Goal: Transaction & Acquisition: Purchase product/service

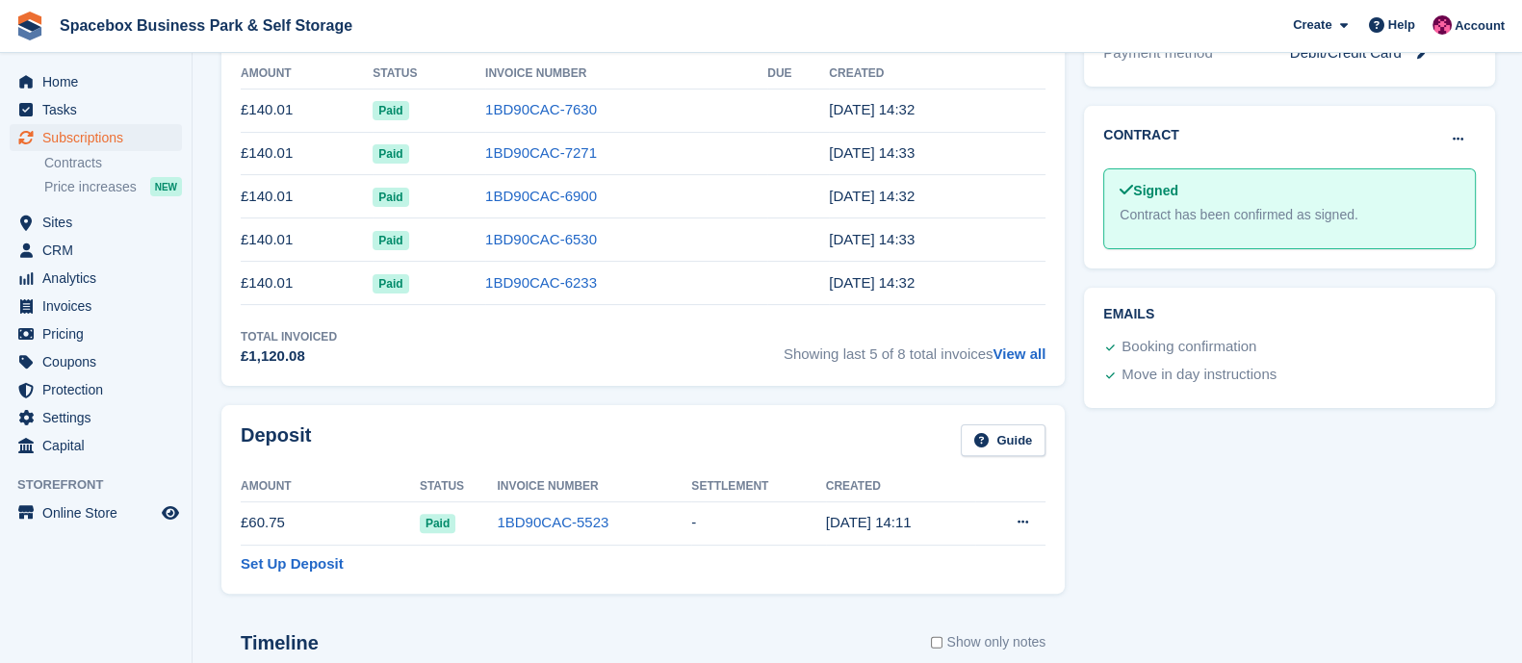
scroll to position [498, 0]
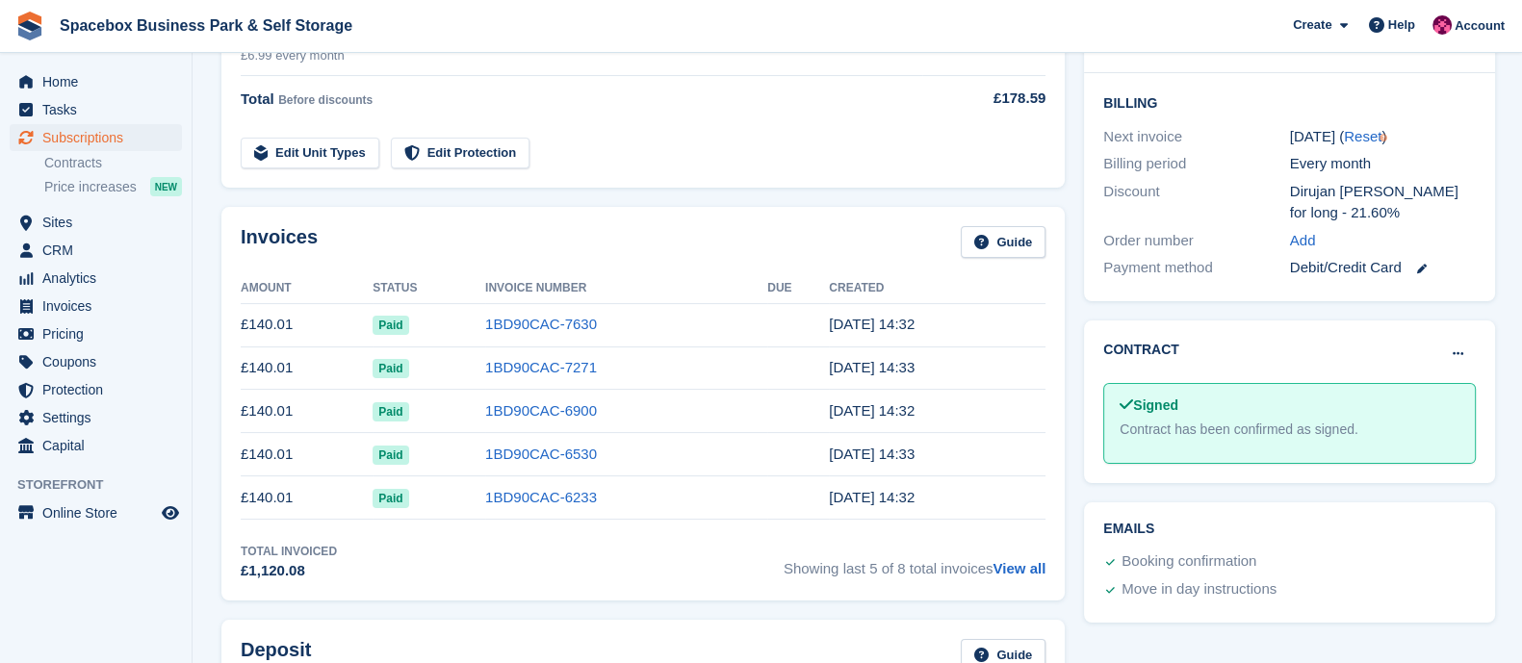
drag, startPoint x: 930, startPoint y: 323, endPoint x: 240, endPoint y: 325, distance: 690.0
click at [240, 325] on div "Invoices Guide Amount Status Invoice Number Due Created £140.01 Paid 1BD90CAC-7…" at bounding box center [642, 404] width 843 height 394
drag, startPoint x: 232, startPoint y: 326, endPoint x: 939, endPoint y: 327, distance: 707.3
click at [939, 327] on div "Invoices Guide Amount Status Invoice Number Due Created £140.01 Paid 1BD90CAC-7…" at bounding box center [642, 404] width 843 height 394
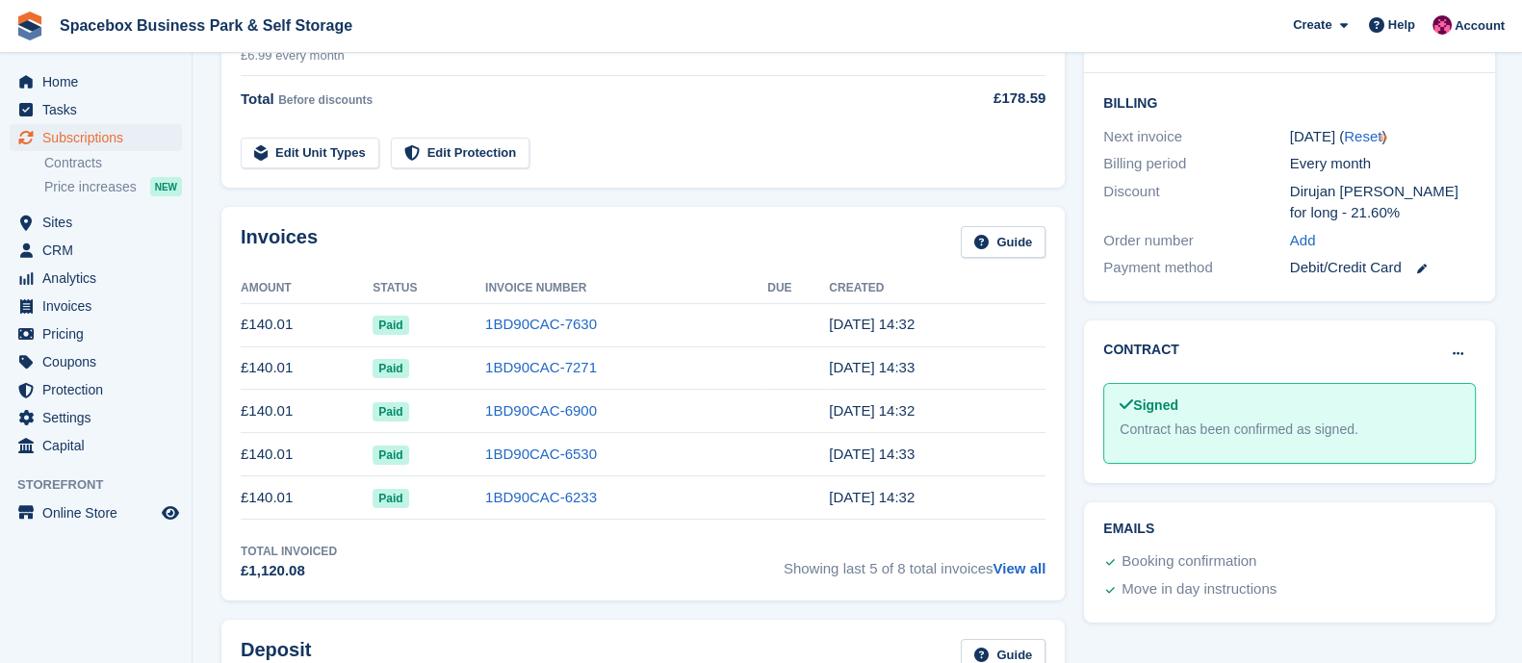
click at [939, 327] on td "4 Sep, 14:32" at bounding box center [937, 324] width 217 height 43
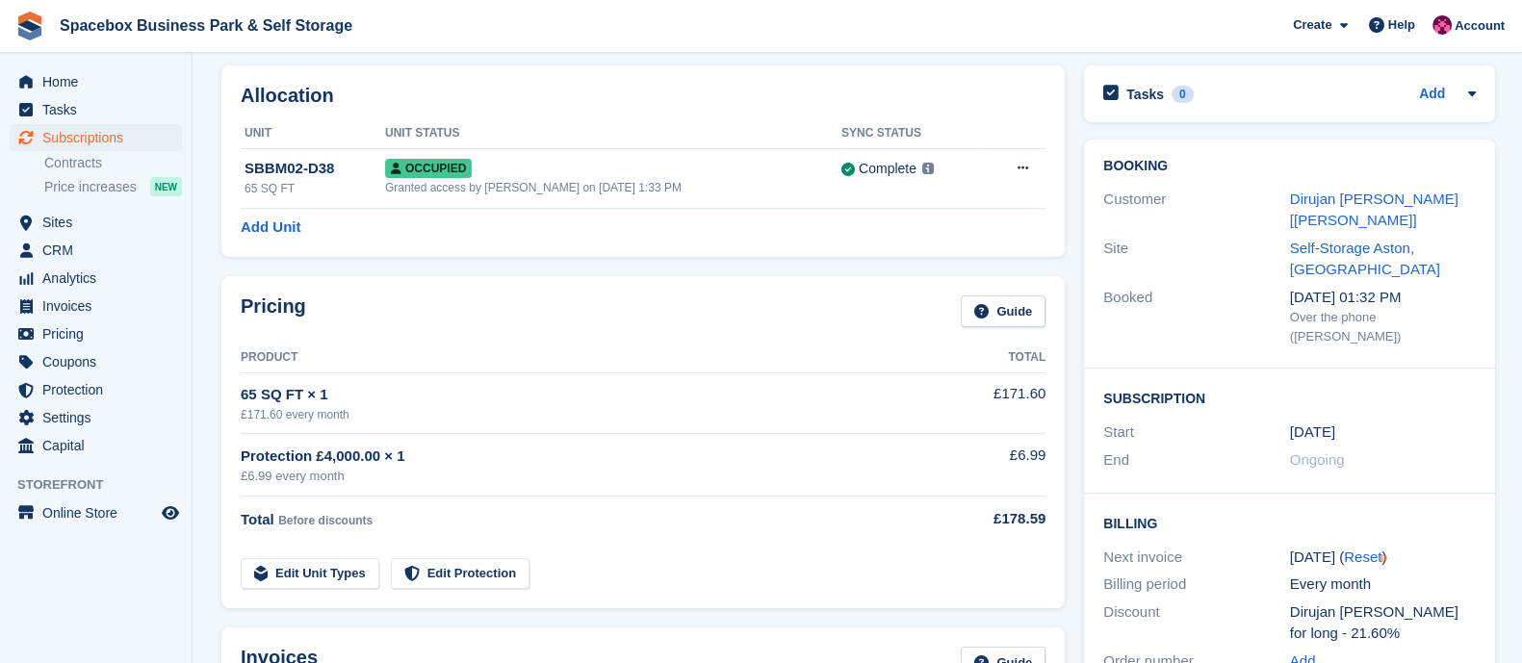
scroll to position [0, 0]
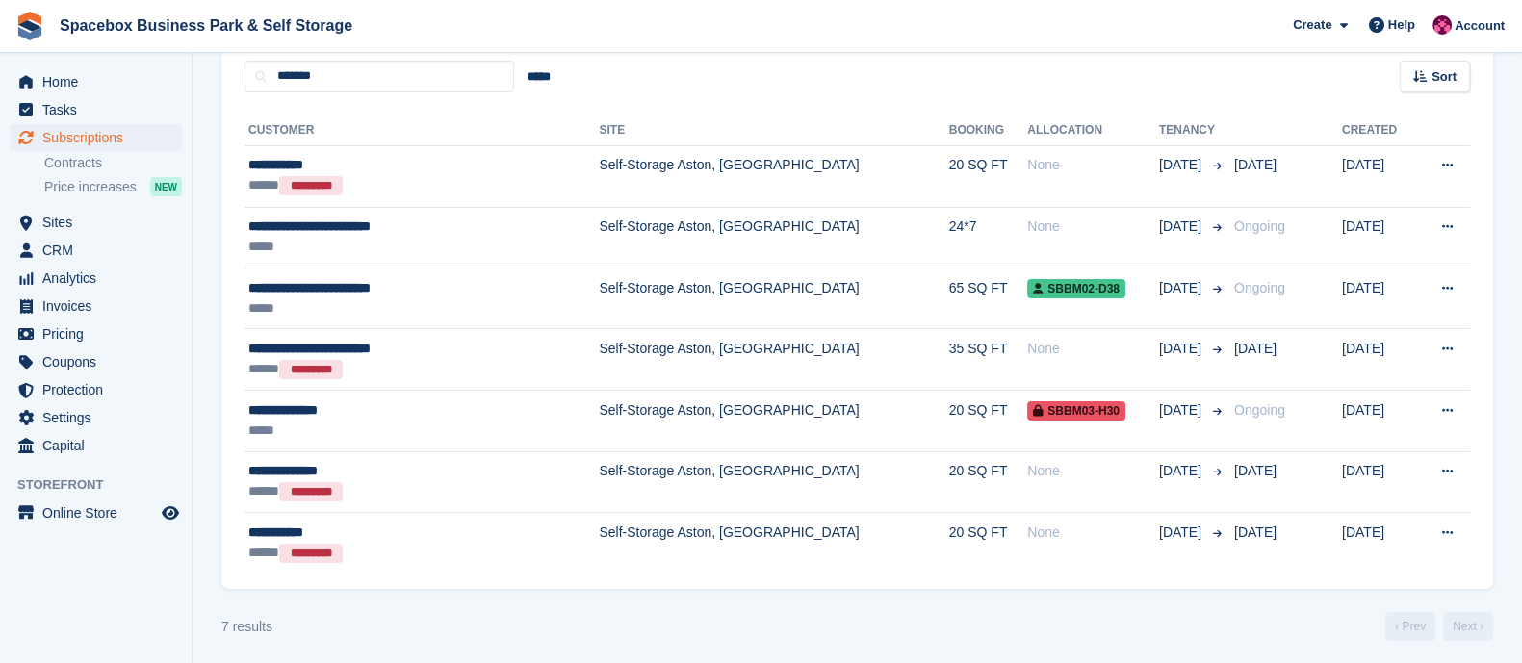
scroll to position [178, 0]
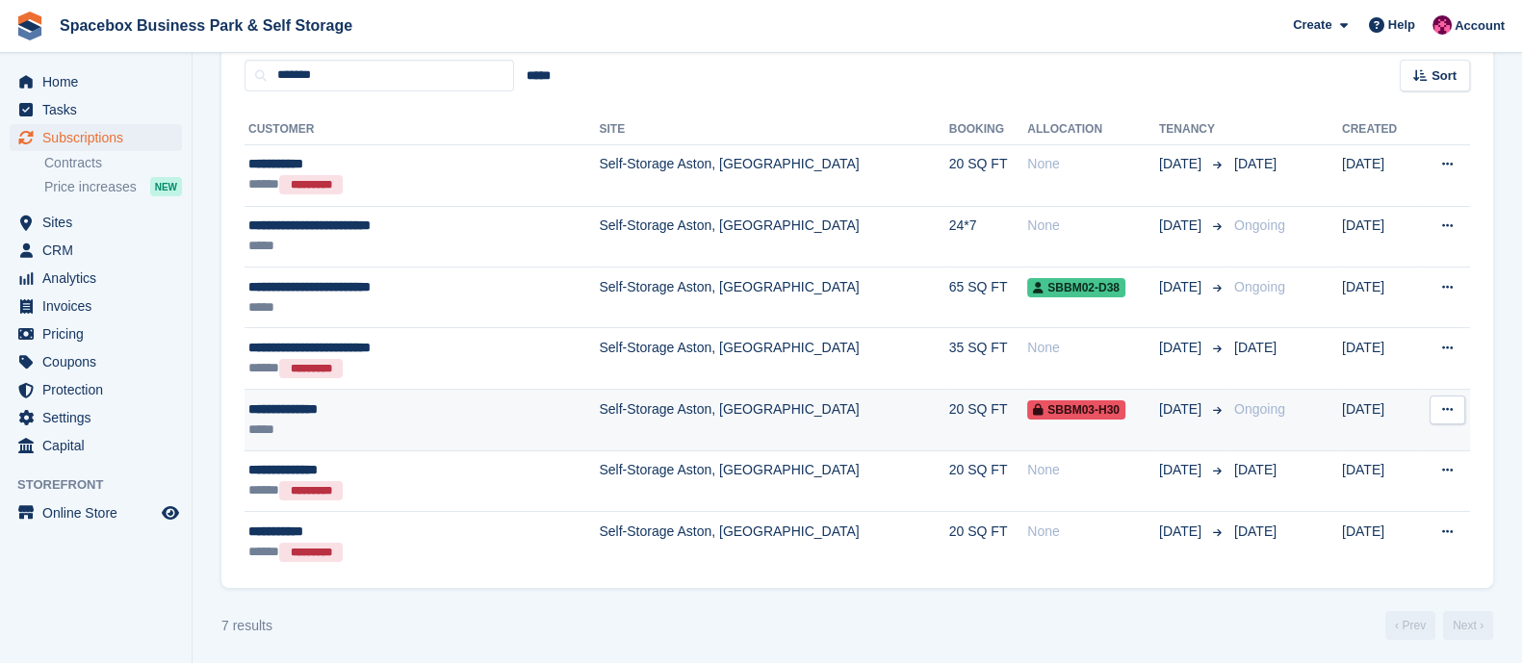
click at [599, 423] on td "Self-Storage Aston, [GEOGRAPHIC_DATA]" at bounding box center [773, 420] width 349 height 61
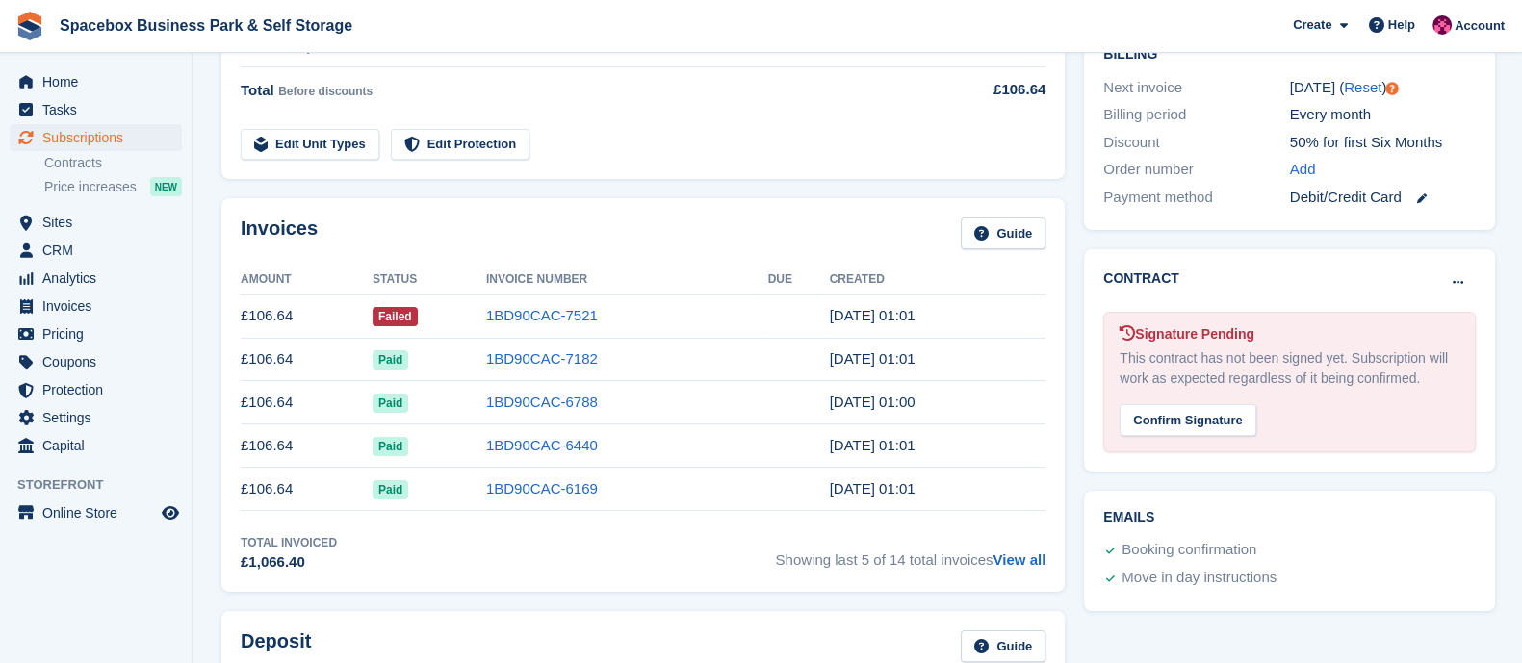
scroll to position [507, 0]
click at [559, 313] on link "1BD90CAC-7521" at bounding box center [542, 314] width 112 height 16
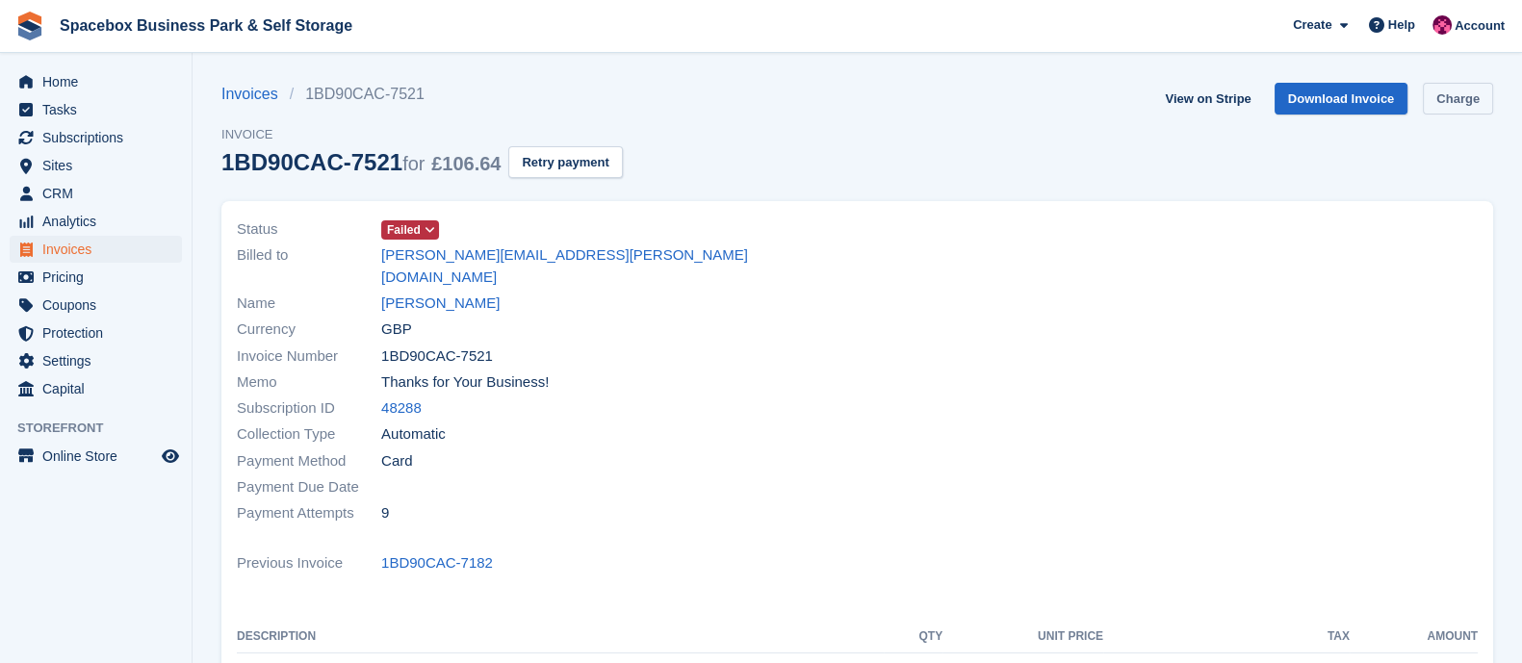
click at [1441, 95] on link "Charge" at bounding box center [1457, 99] width 70 height 32
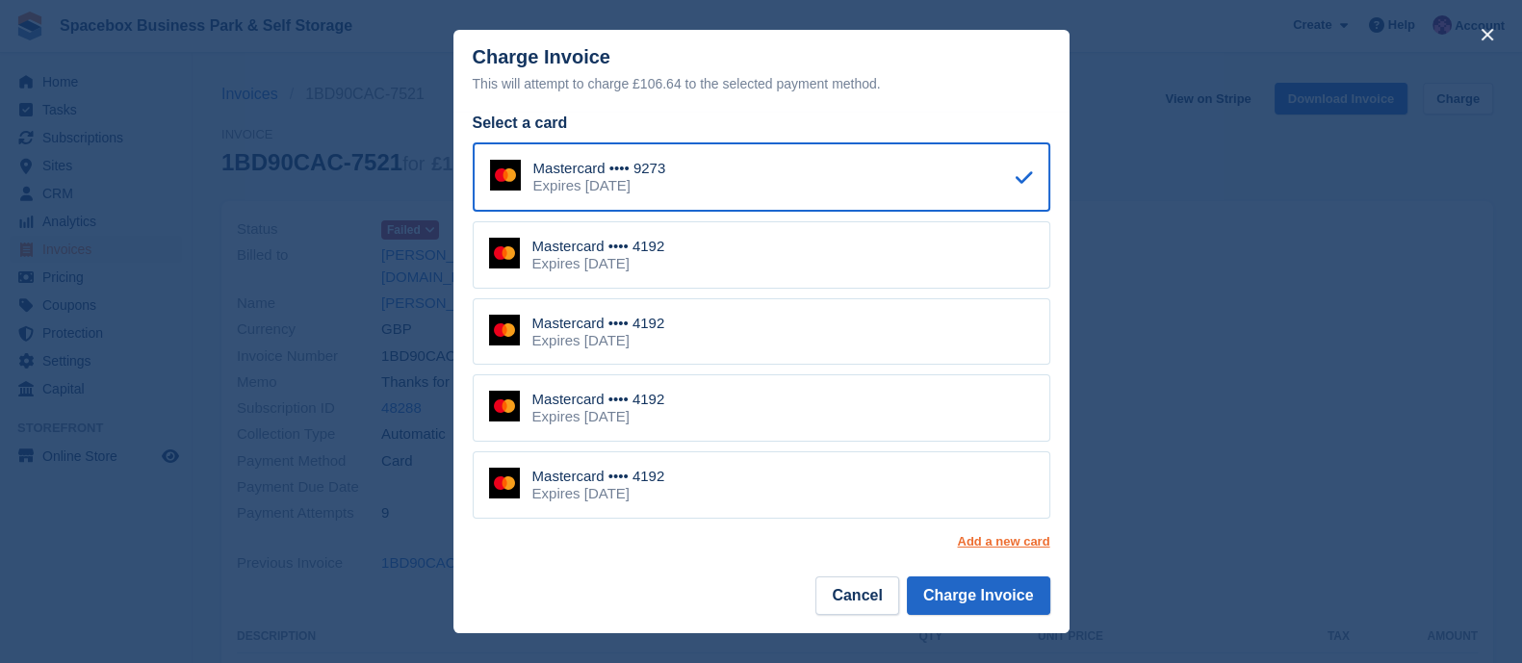
click at [984, 536] on link "Add a new card" at bounding box center [1003, 541] width 92 height 15
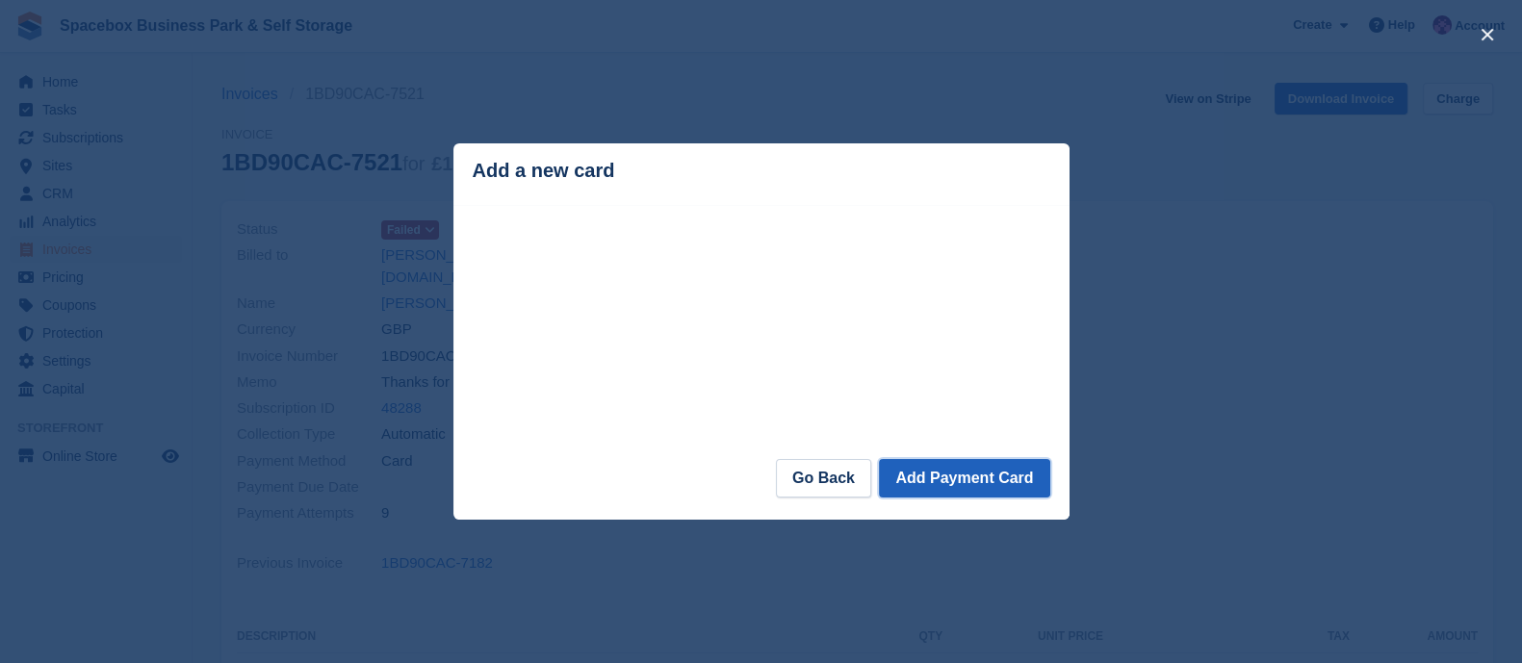
click at [963, 486] on button "Add Payment Card" at bounding box center [964, 478] width 170 height 38
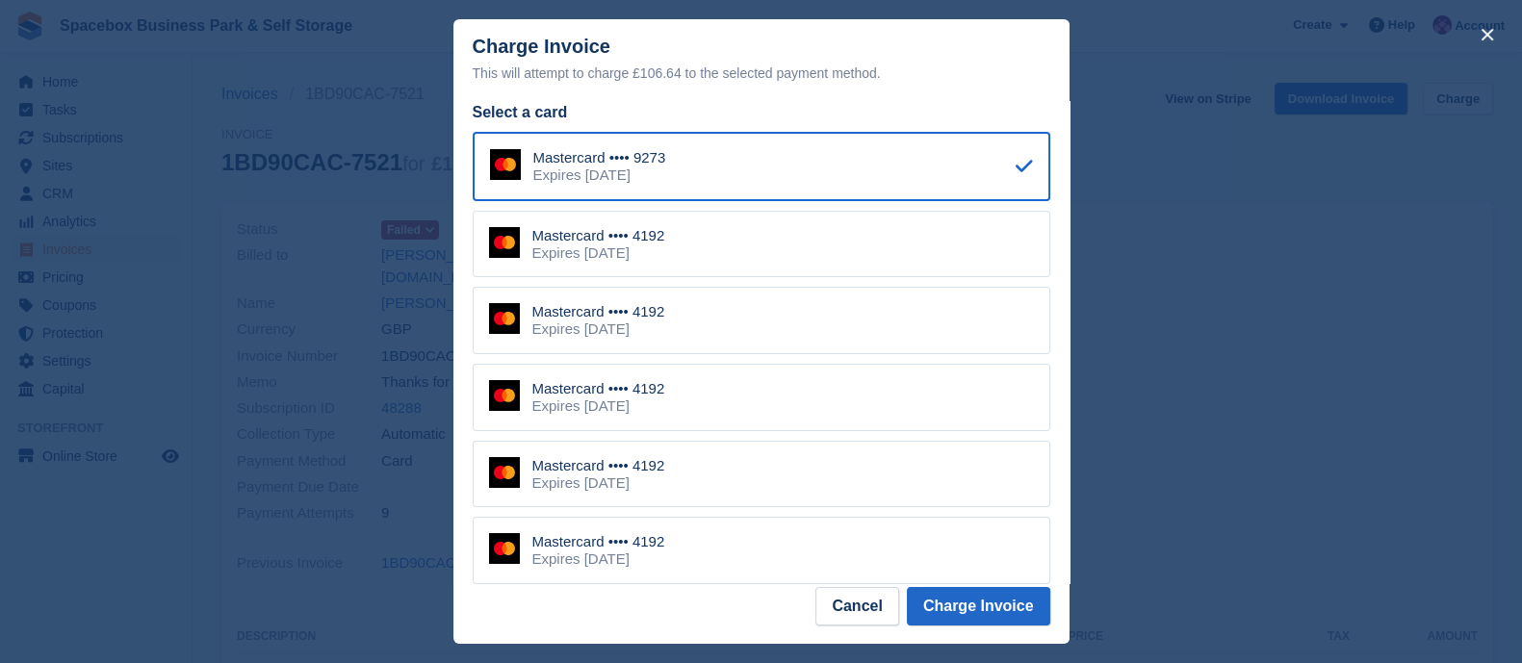
click at [685, 246] on div "Mastercard •••• 4192 Expires May 2028" at bounding box center [761, 244] width 577 height 67
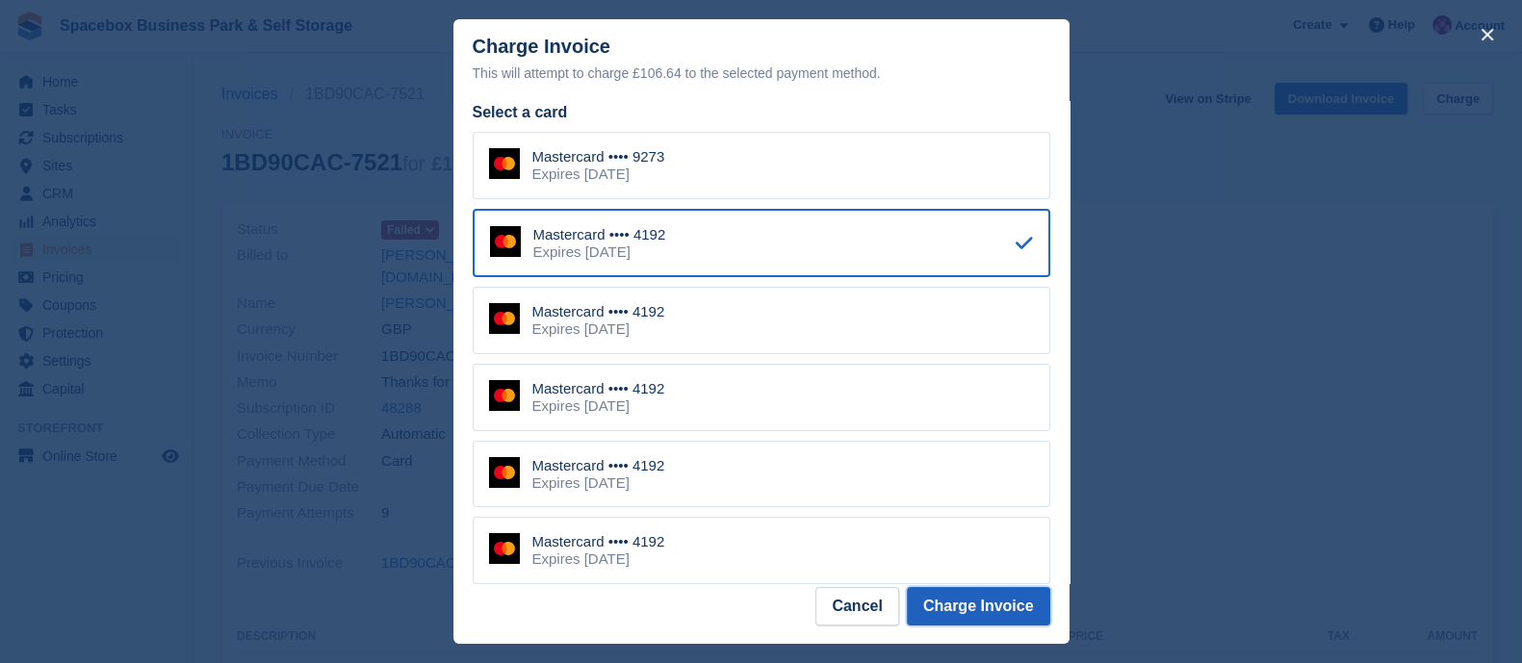
click at [954, 605] on button "Charge Invoice" at bounding box center [978, 606] width 143 height 38
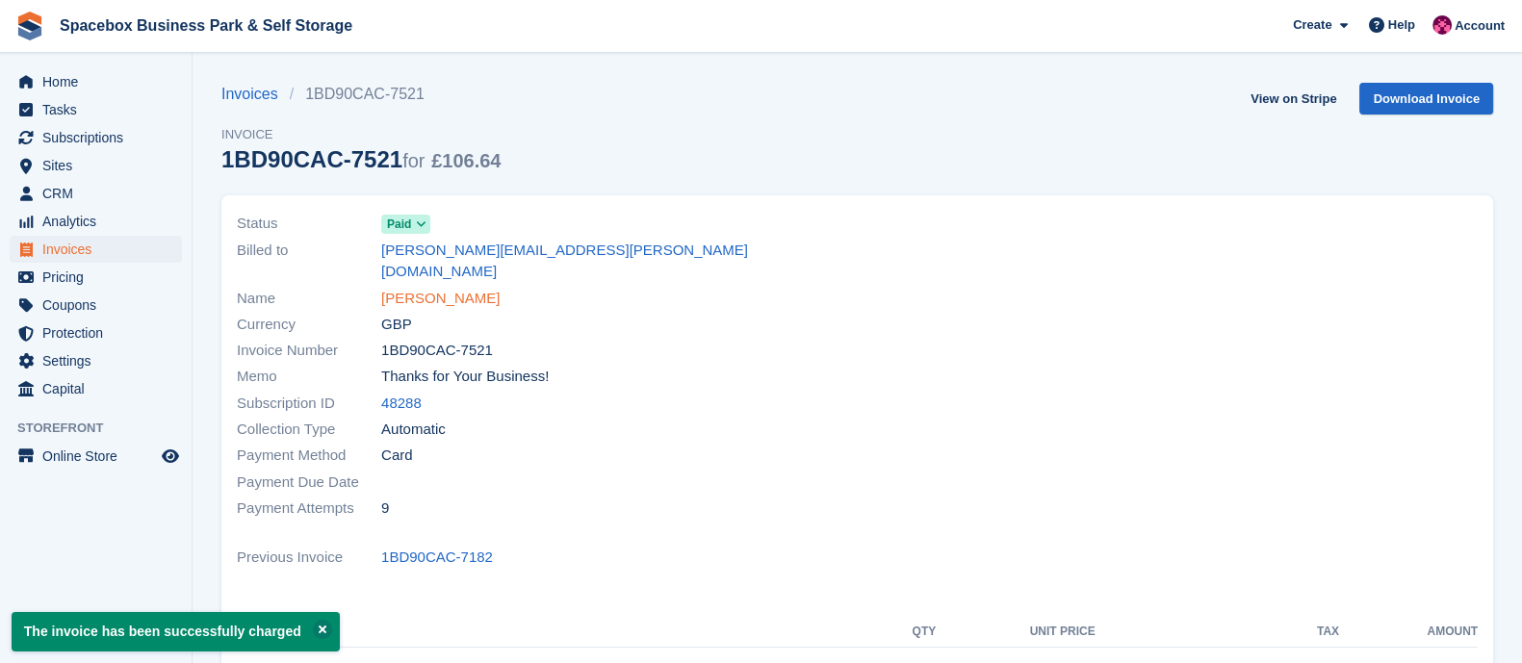
click at [426, 288] on link "Jessica Slater" at bounding box center [440, 299] width 118 height 22
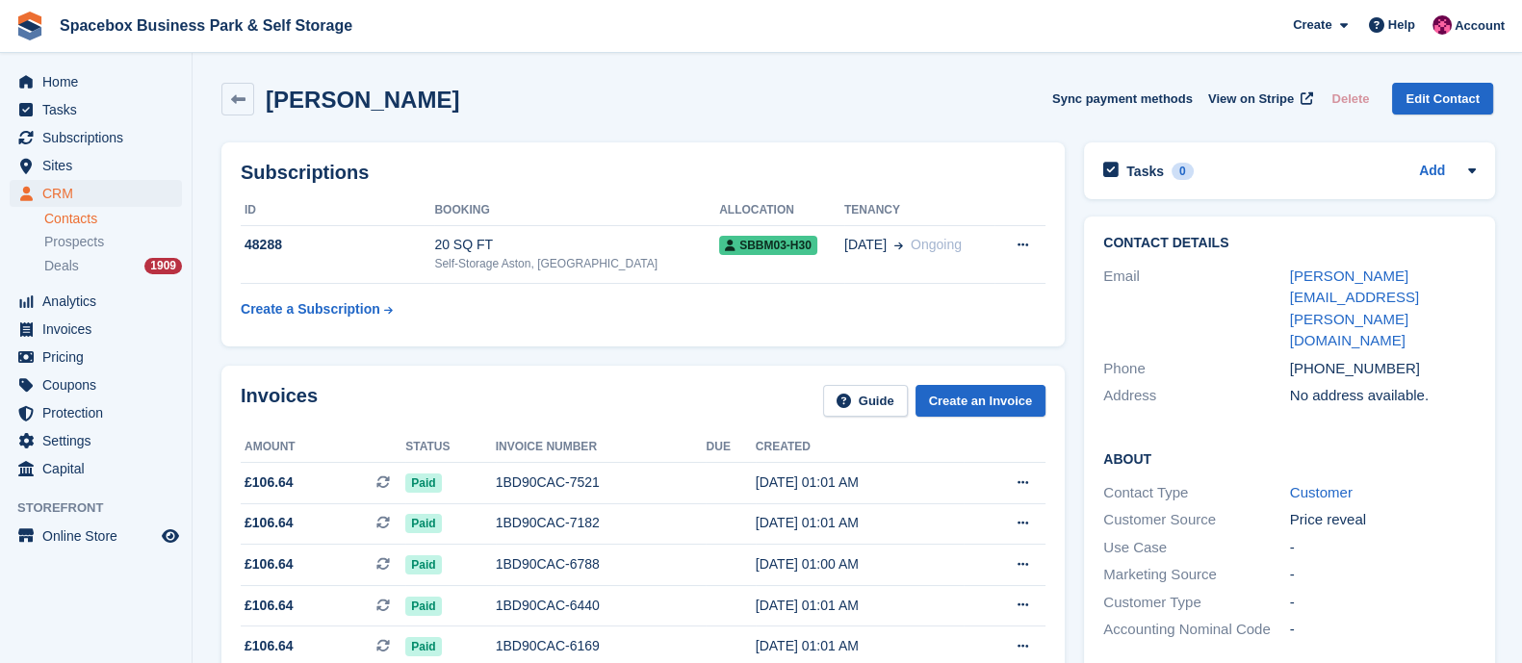
drag, startPoint x: 266, startPoint y: 96, endPoint x: 411, endPoint y: 89, distance: 145.5
click at [411, 89] on div "Jessica Slater Sync payment methods View on Stripe Delete Edit Contact" at bounding box center [856, 99] width 1271 height 33
drag, startPoint x: 409, startPoint y: 98, endPoint x: 266, endPoint y: 119, distance: 144.9
click at [266, 119] on div "Jessica Slater Sync payment methods View on Stripe Delete Edit Contact" at bounding box center [857, 103] width 1291 height 60
